Goal: Information Seeking & Learning: Learn about a topic

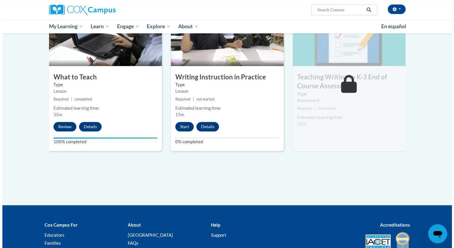
scroll to position [304, 0]
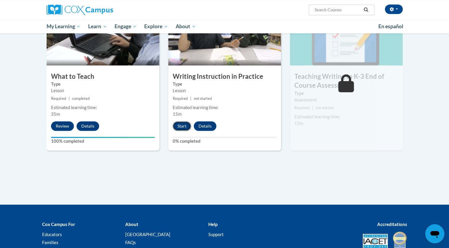
click at [180, 126] on button "Start" at bounding box center [182, 126] width 18 height 10
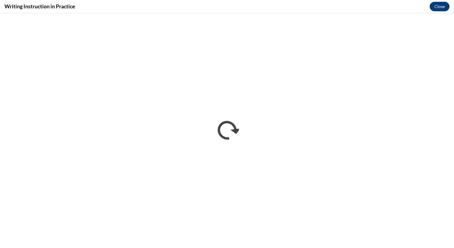
scroll to position [0, 0]
